Goal: Task Accomplishment & Management: Complete application form

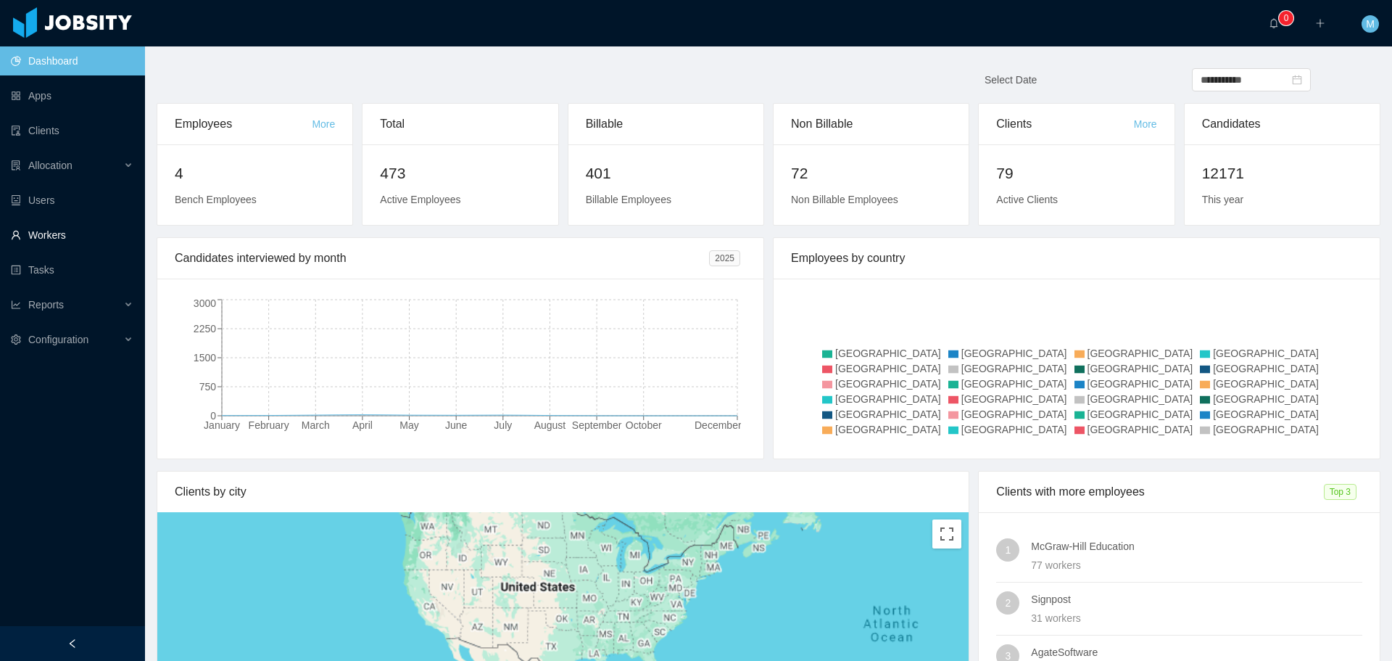
click at [54, 242] on link "Workers" at bounding box center [72, 234] width 123 height 29
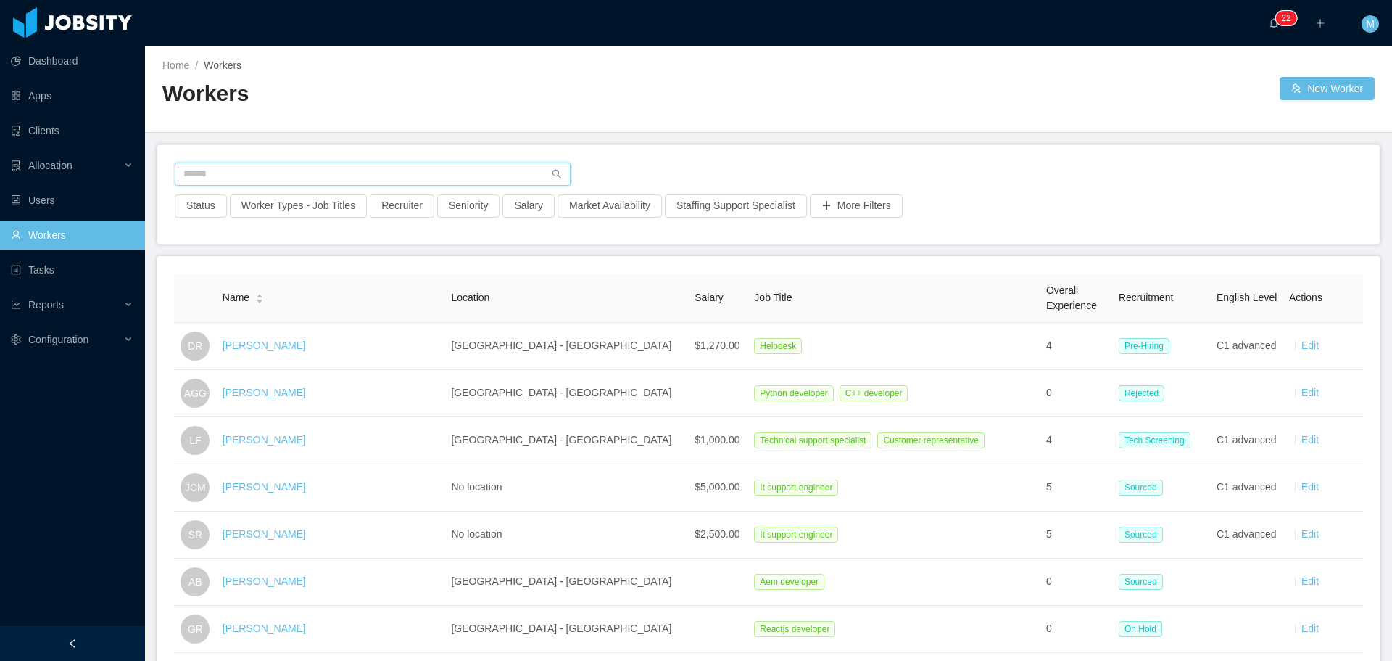
click at [276, 177] on input "text" at bounding box center [373, 173] width 396 height 23
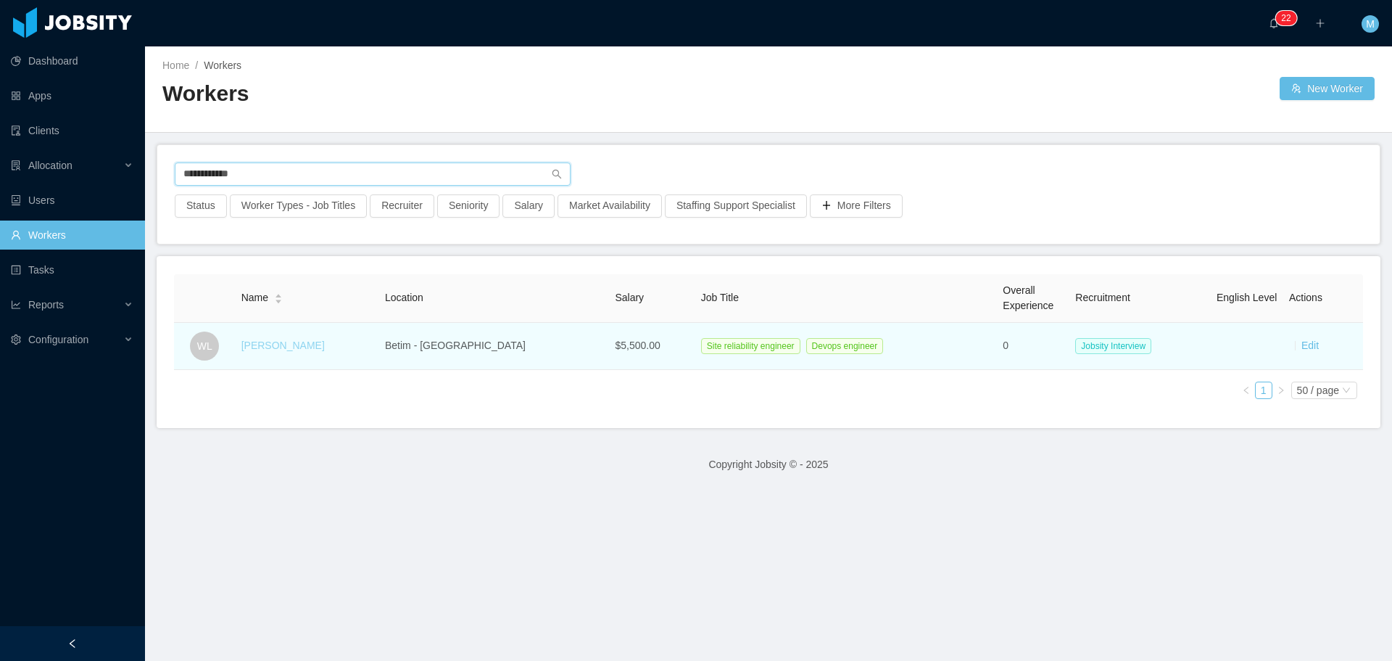
type input "**********"
click at [289, 347] on link "Wolbert Lima" at bounding box center [282, 345] width 83 height 12
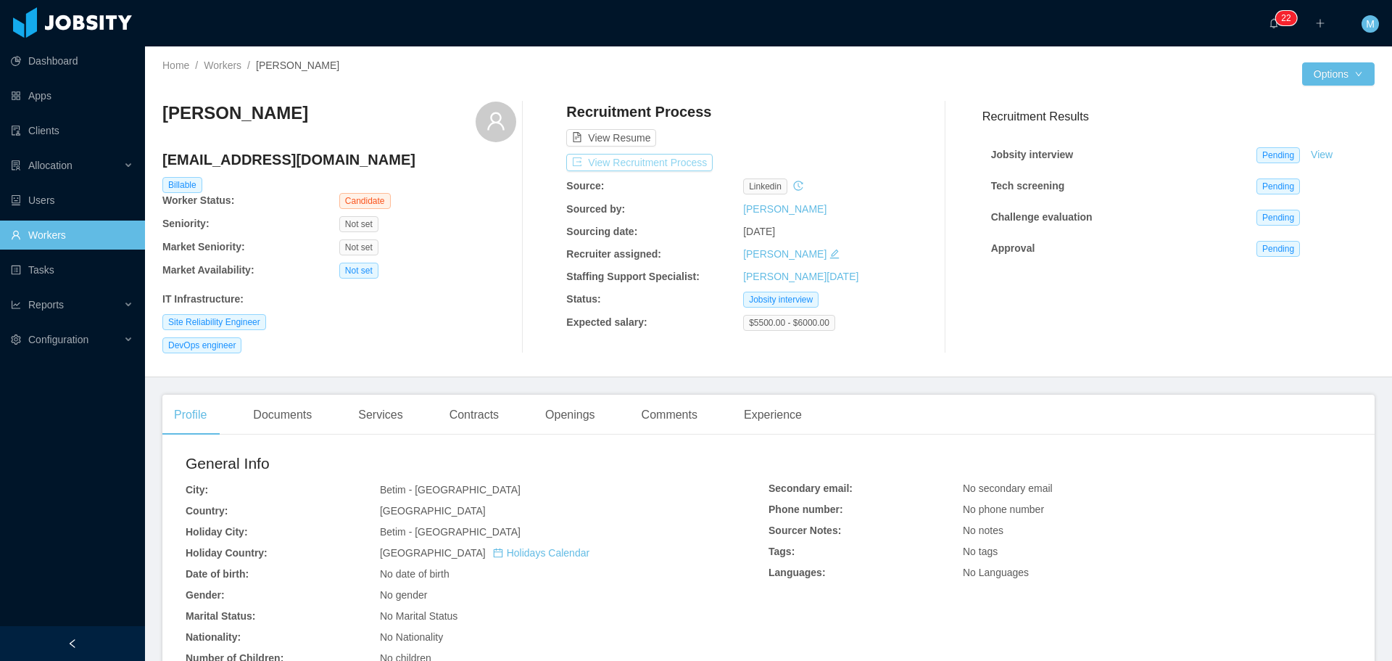
click at [640, 156] on button "View Recruitment Process" at bounding box center [639, 162] width 146 height 17
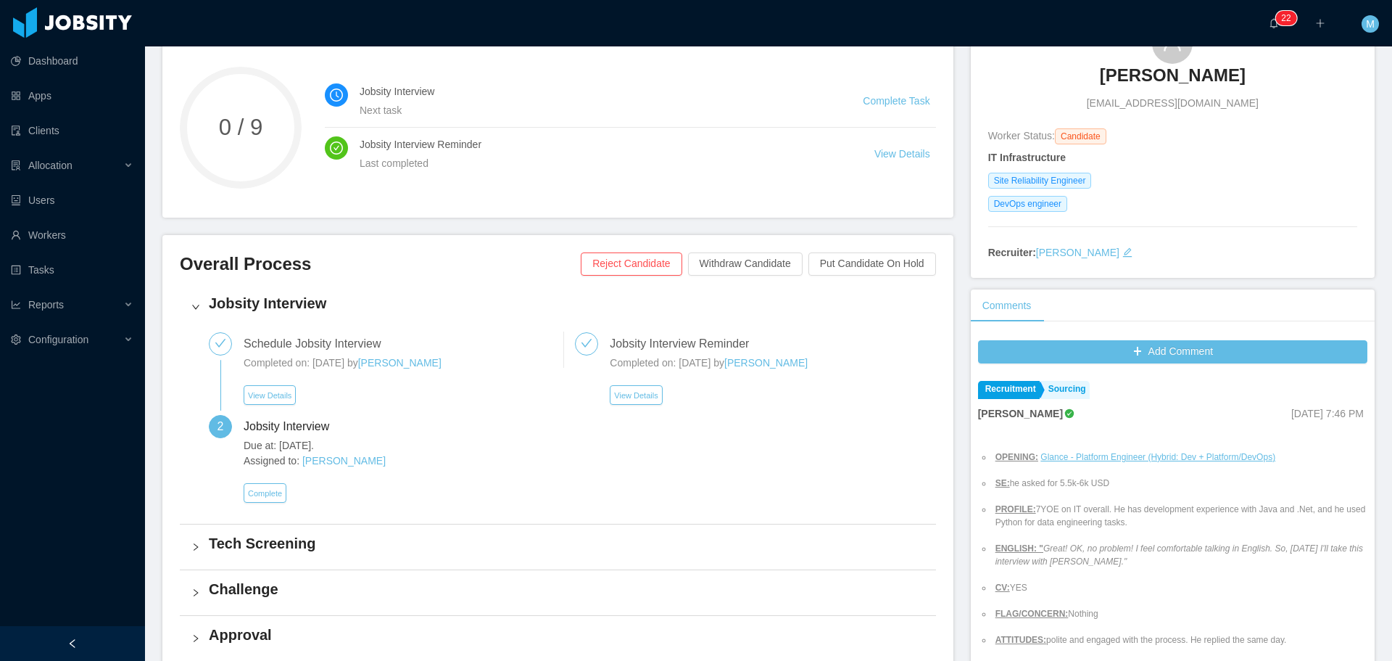
scroll to position [145, 0]
drag, startPoint x: 1051, startPoint y: 484, endPoint x: 1065, endPoint y: 483, distance: 13.9
click at [1065, 483] on li "SE: he asked for 5.5k-6k USD" at bounding box center [1180, 482] width 375 height 13
drag, startPoint x: 1068, startPoint y: 483, endPoint x: 1049, endPoint y: 484, distance: 19.6
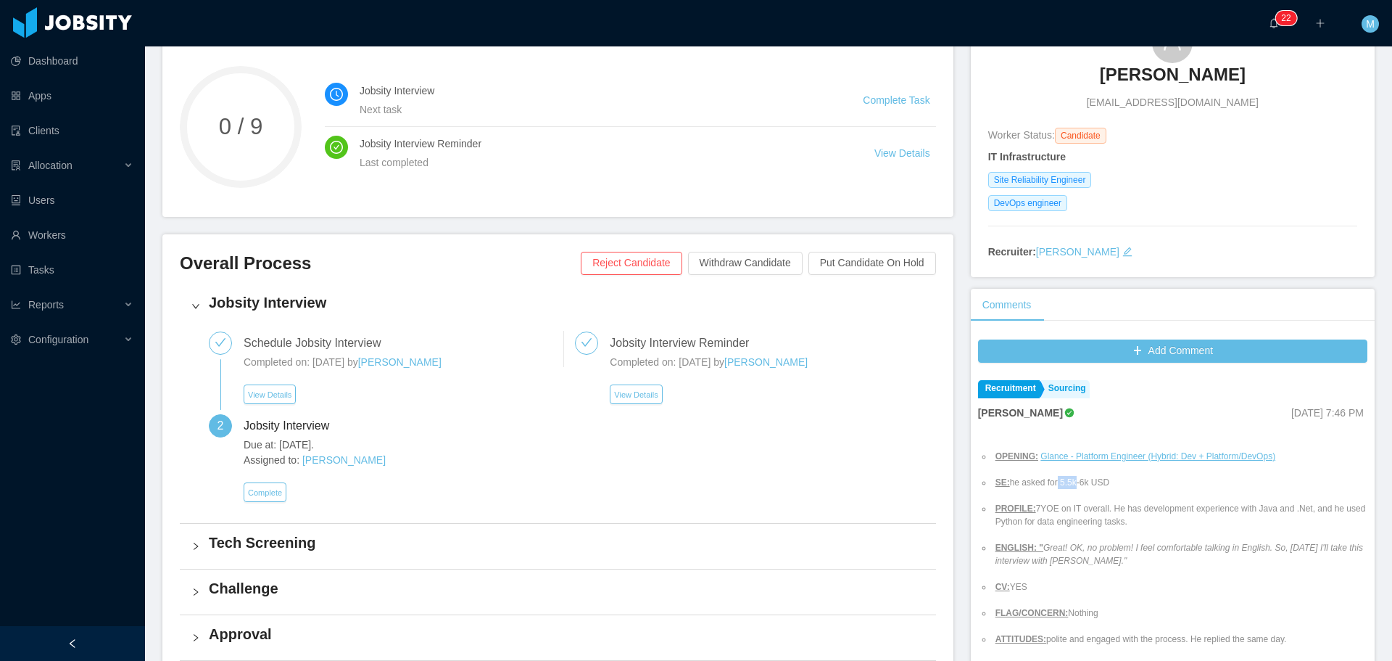
click at [1049, 484] on li "SE: he asked for 5.5k-6k USD" at bounding box center [1180, 482] width 375 height 13
copy li "5.5k"
click at [1107, 491] on ul "OPENING: Glance - Platform Engineer (Hybrid: Dev + Platform/DevOps) SE: he aske…" at bounding box center [1172, 548] width 389 height 222
drag, startPoint x: 1109, startPoint y: 483, endPoint x: 1051, endPoint y: 482, distance: 58.7
click at [1051, 482] on li "SE: he asked for 5.5k-6k USD" at bounding box center [1180, 482] width 375 height 13
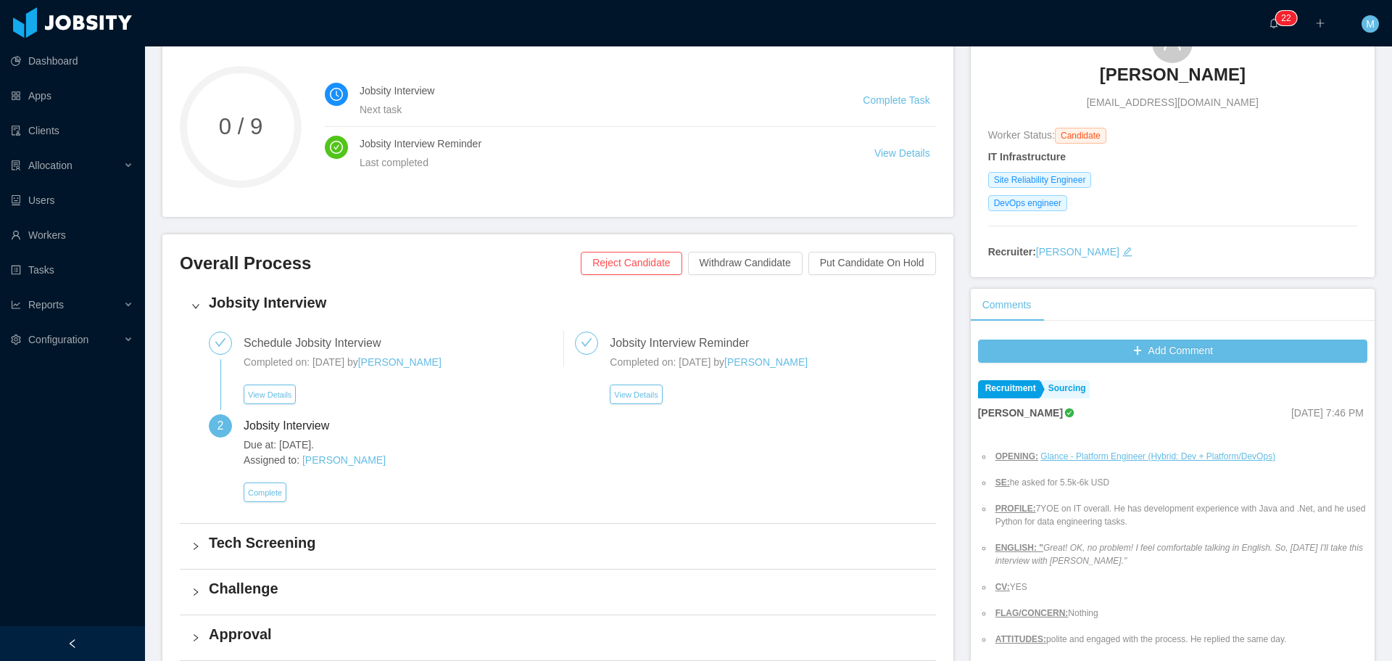
click at [1058, 491] on ul "OPENING: Glance - Platform Engineer (Hybrid: Dev + Platform/DevOps) SE: he aske…" at bounding box center [1172, 548] width 389 height 222
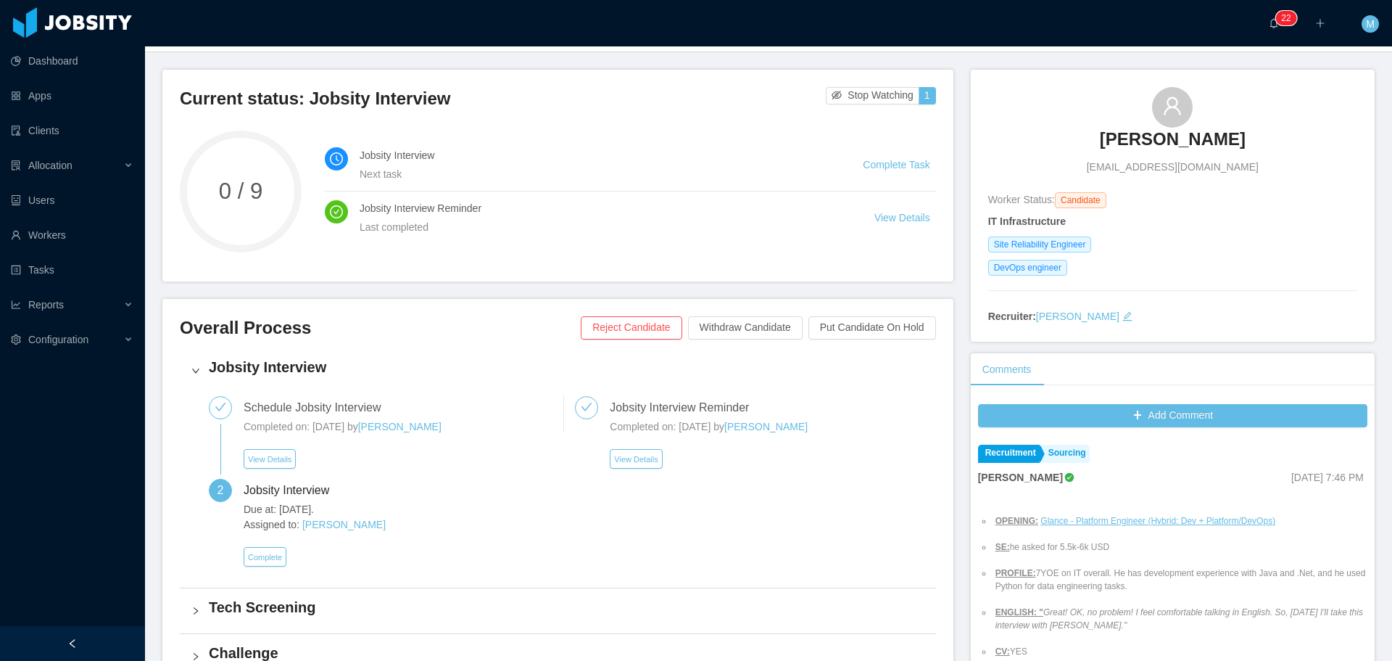
scroll to position [73, 0]
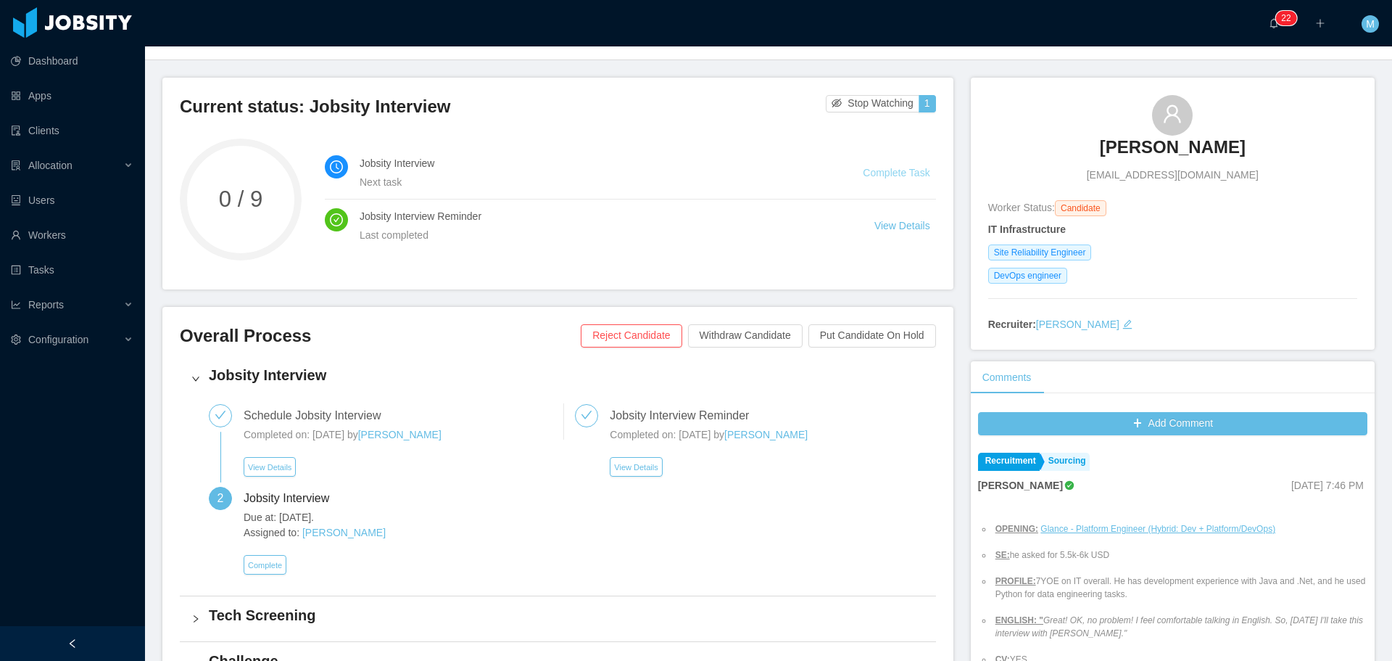
click at [880, 173] on link "Complete Task" at bounding box center [896, 173] width 67 height 12
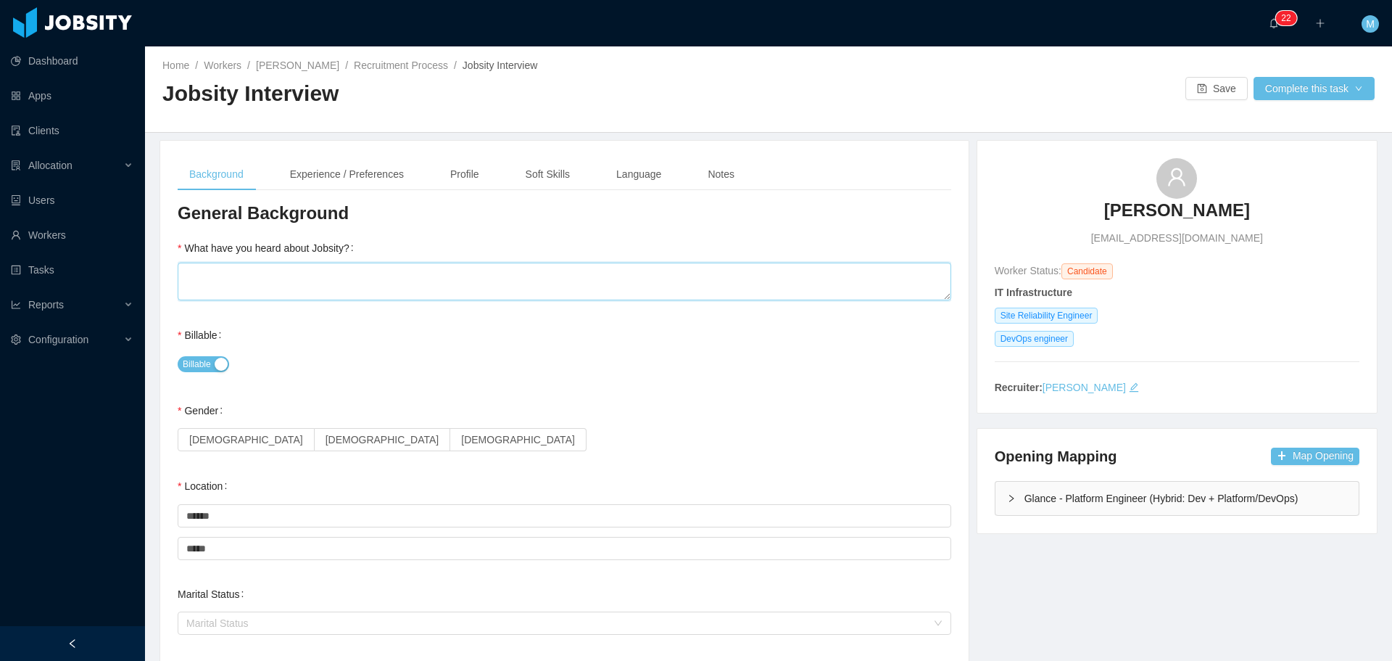
click at [350, 289] on textarea "What have you heard about Jobsity?" at bounding box center [565, 282] width 774 height 38
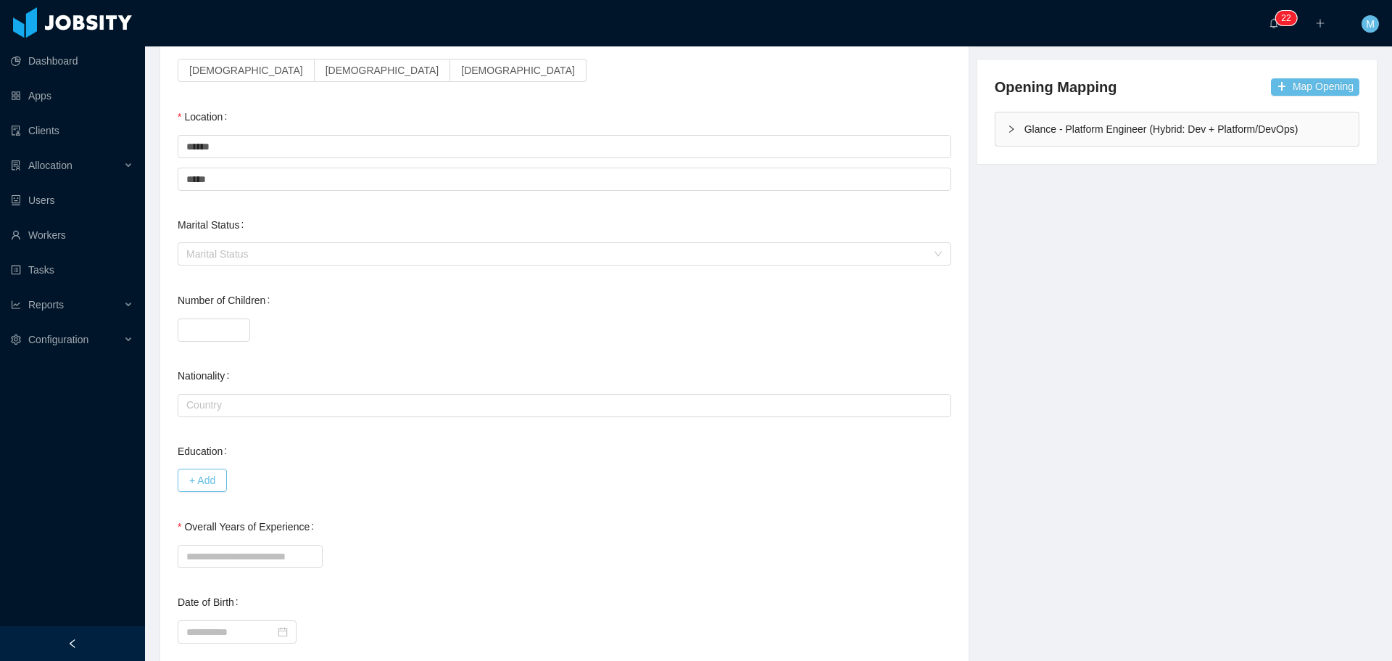
scroll to position [367, 0]
type textarea "*"
click at [220, 567] on input "Overall Years of Experience" at bounding box center [250, 558] width 145 height 23
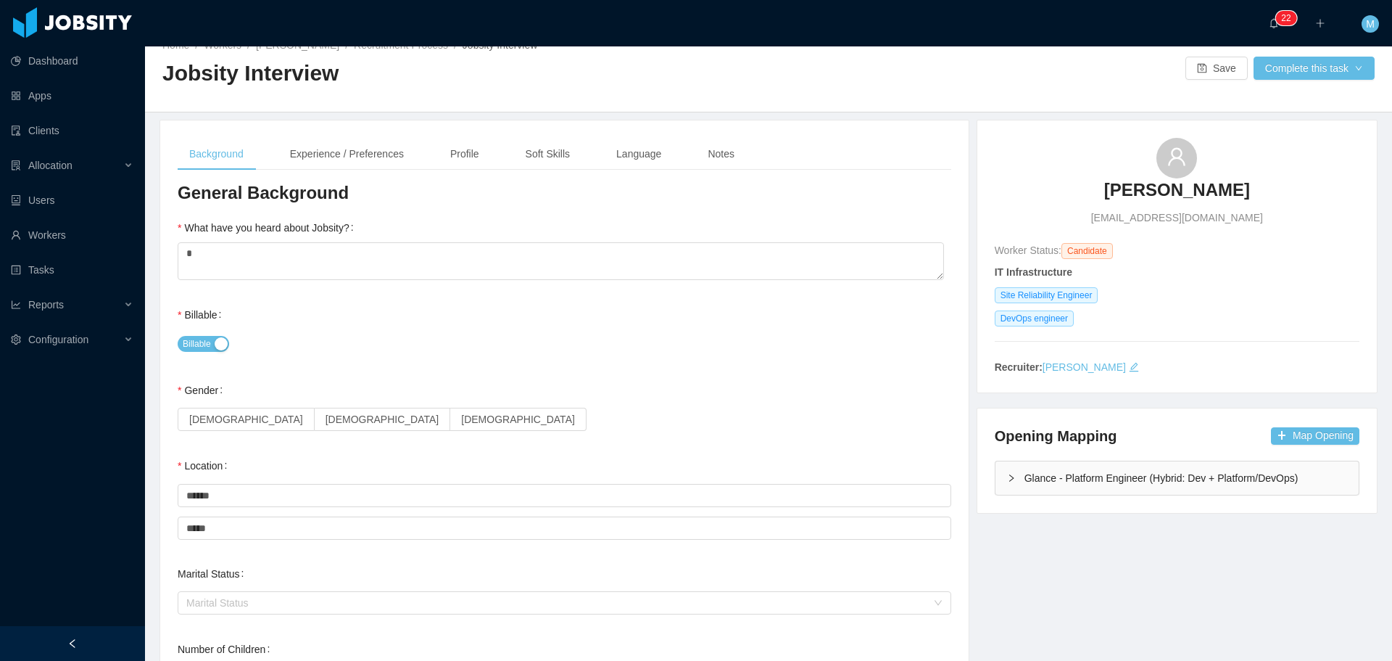
scroll to position [0, 0]
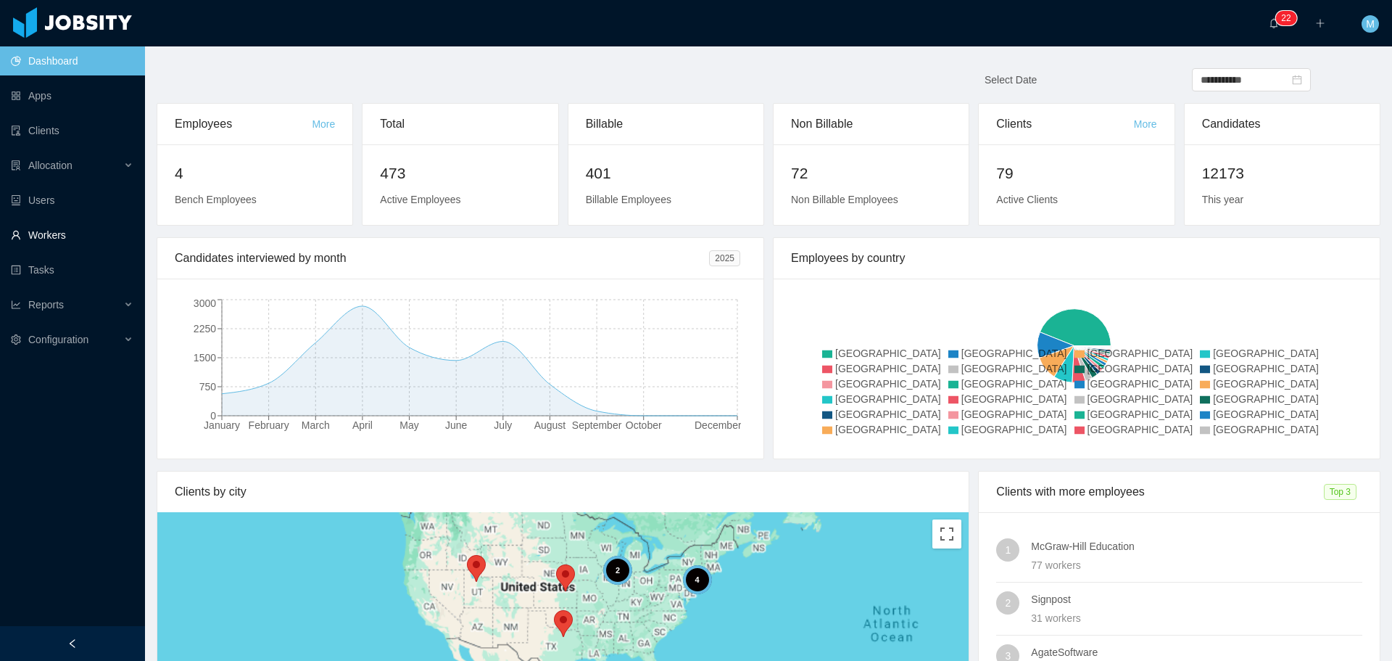
click at [56, 235] on link "Workers" at bounding box center [72, 234] width 123 height 29
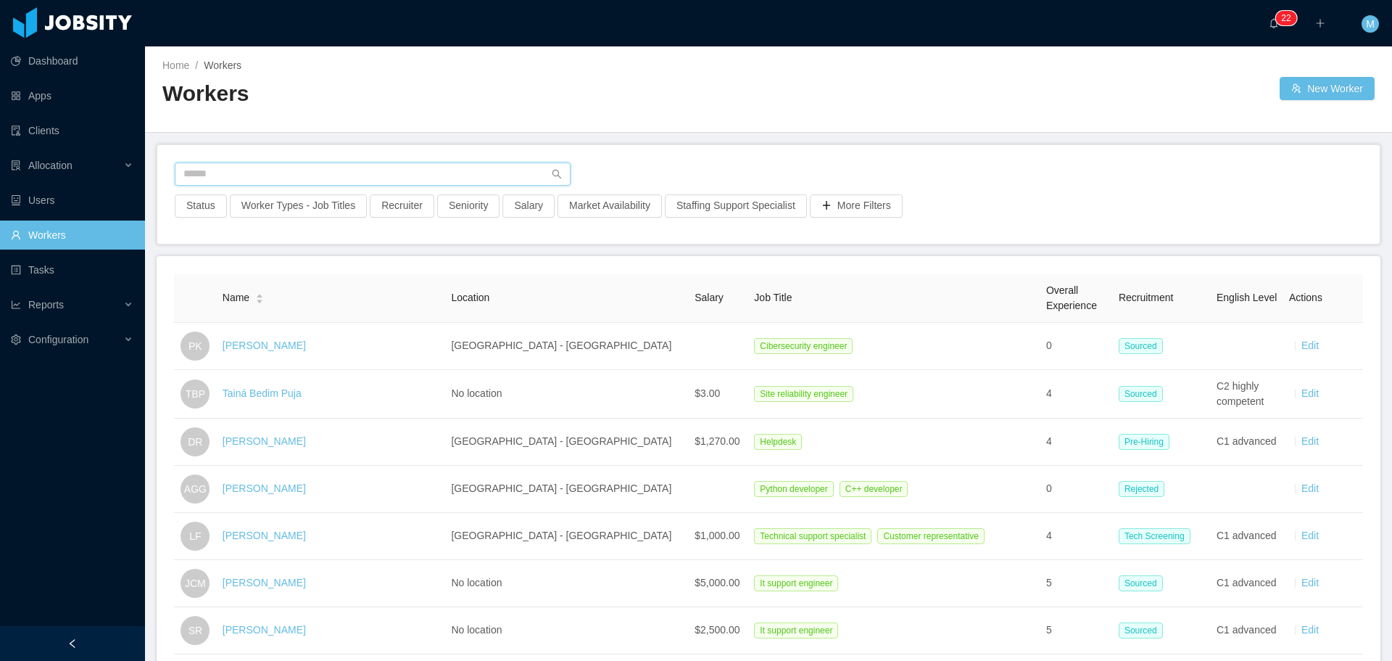
click at [410, 174] on input "text" at bounding box center [373, 173] width 396 height 23
click at [406, 212] on button "Recruiter" at bounding box center [402, 205] width 65 height 23
click at [400, 276] on div at bounding box center [394, 271] width 204 height 22
type input "***"
click at [362, 309] on li "[PERSON_NAME]" at bounding box center [397, 299] width 218 height 23
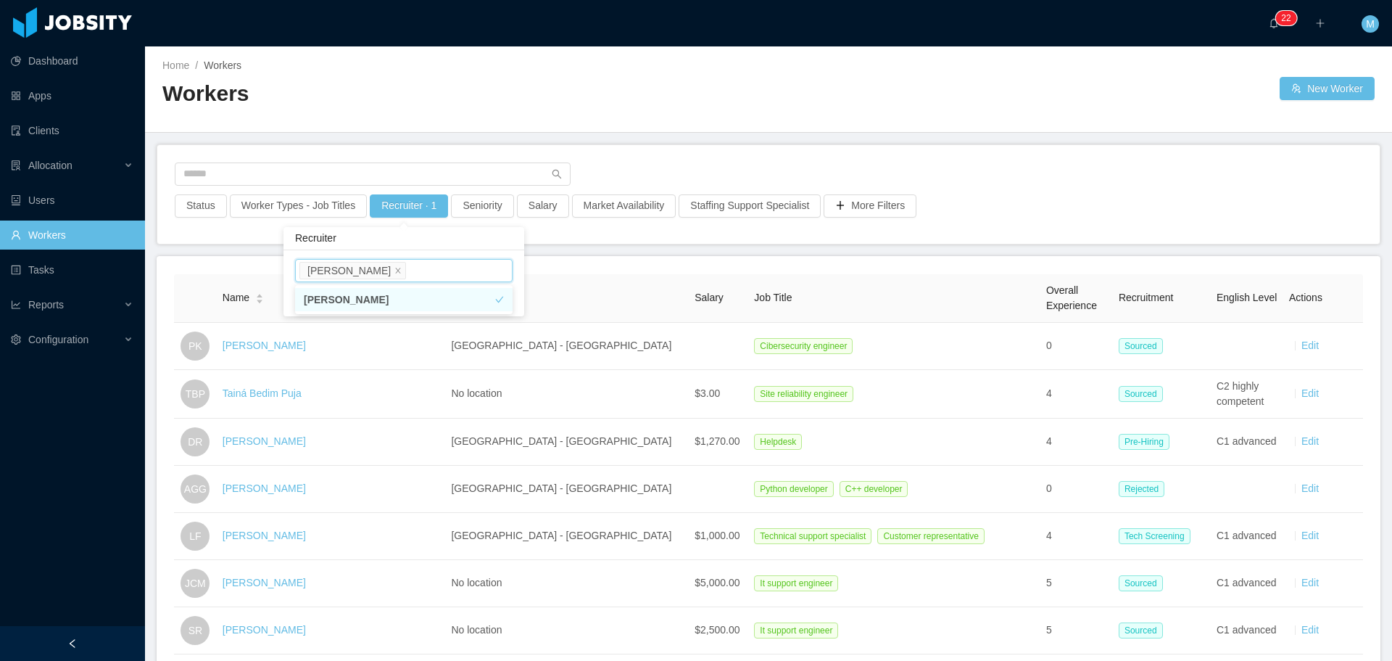
click at [507, 303] on li "[PERSON_NAME]" at bounding box center [404, 299] width 218 height 23
click at [474, 310] on li "[PERSON_NAME]" at bounding box center [397, 299] width 218 height 23
click at [569, 236] on main "Home / Workers / Workers New Worker Status Worker Types - Job Titles Recruiter …" at bounding box center [768, 353] width 1247 height 614
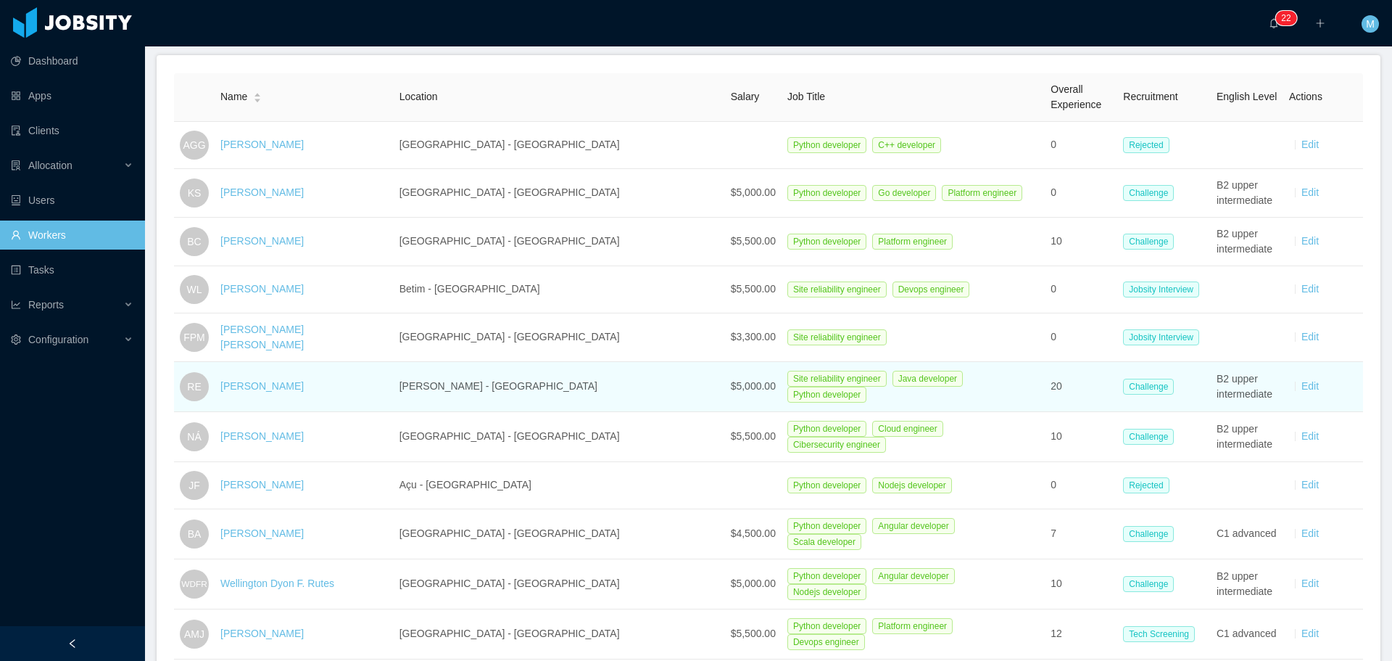
scroll to position [435, 0]
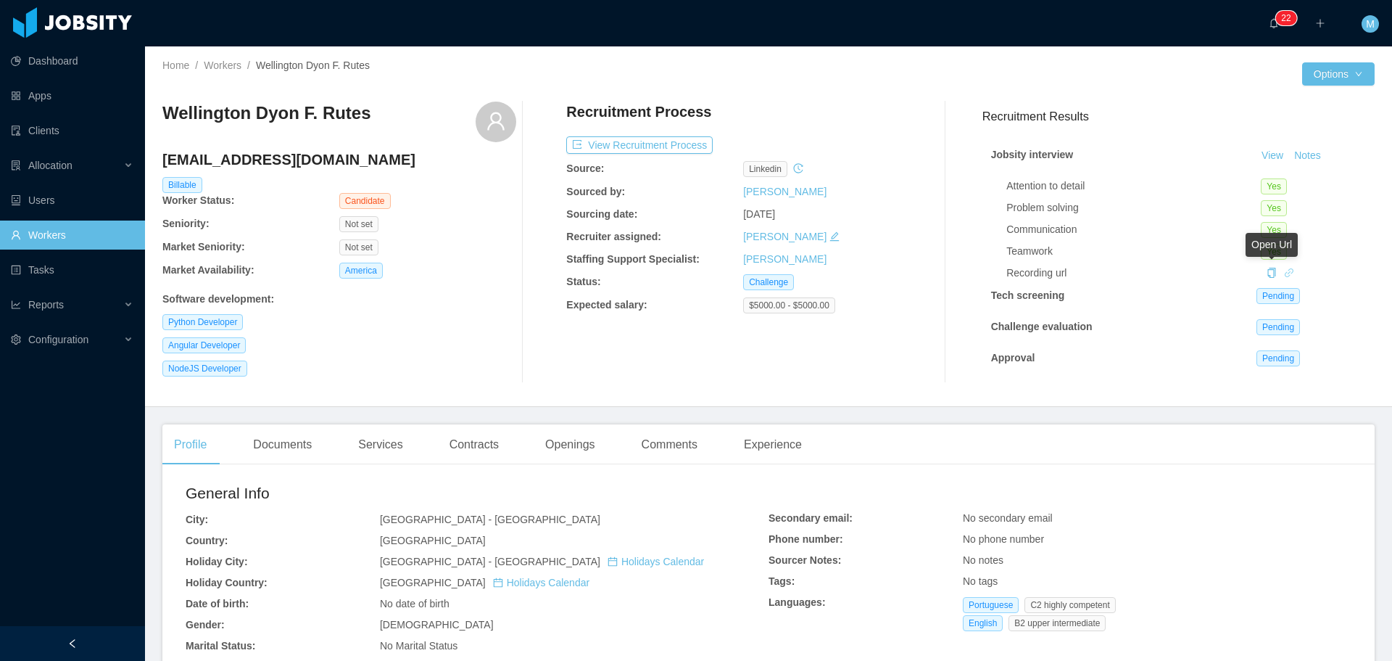
click at [1285, 271] on icon "icon: link" at bounding box center [1289, 272] width 9 height 9
